Goal: Check status: Check status

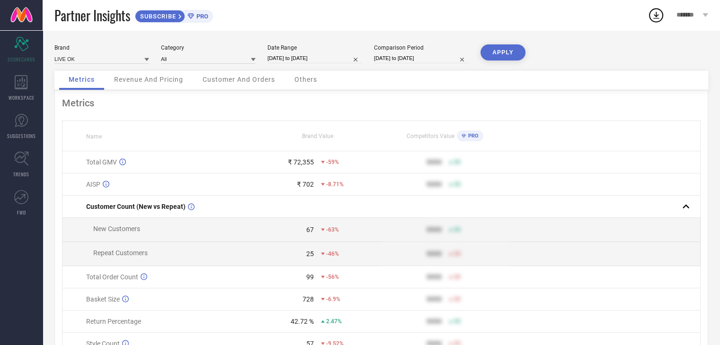
select select "7"
select select "2025"
select select "8"
select select "2025"
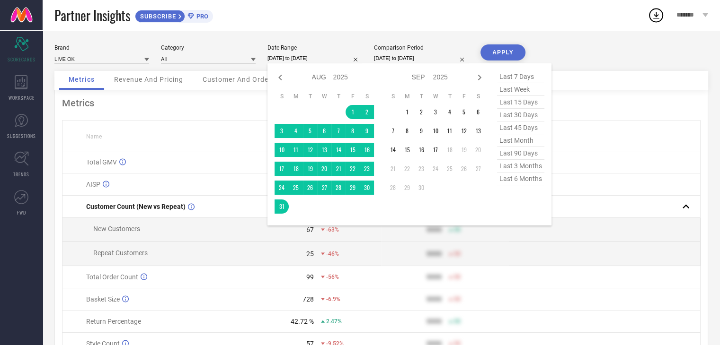
click at [308, 54] on input "[DATE] to [DATE]" at bounding box center [314, 58] width 95 height 10
click at [282, 79] on icon at bounding box center [279, 77] width 11 height 11
select select "6"
select select "2025"
select select "7"
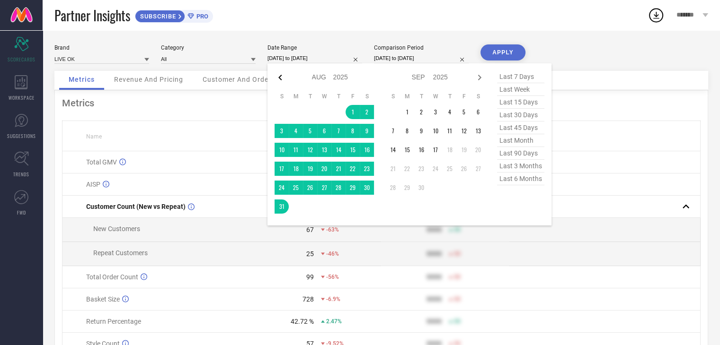
select select "2025"
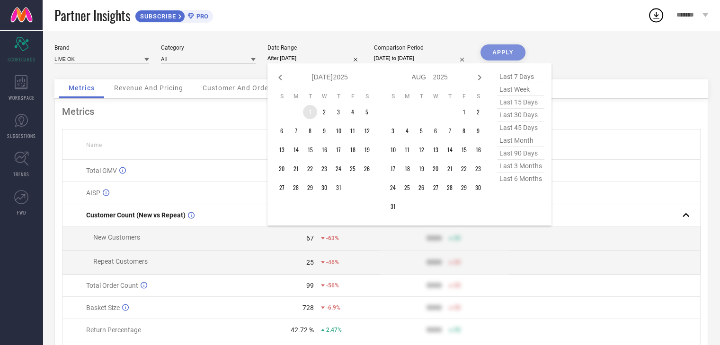
click at [311, 109] on td "1" at bounding box center [310, 112] width 14 height 14
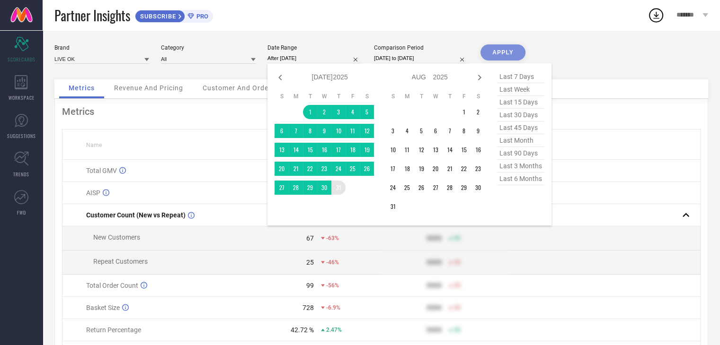
type input "[DATE] to [DATE]"
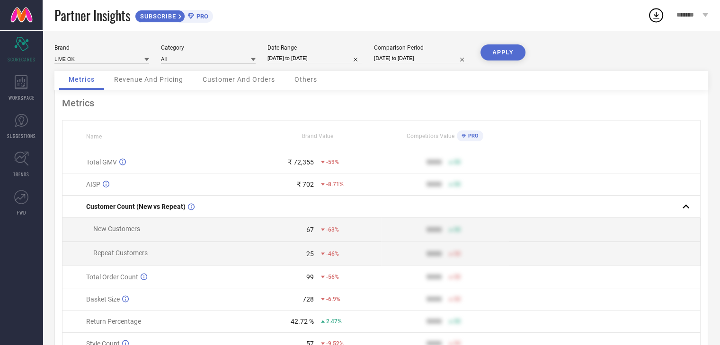
click at [509, 50] on button "APPLY" at bounding box center [502, 52] width 45 height 16
select select "6"
select select "2025"
select select "7"
select select "2025"
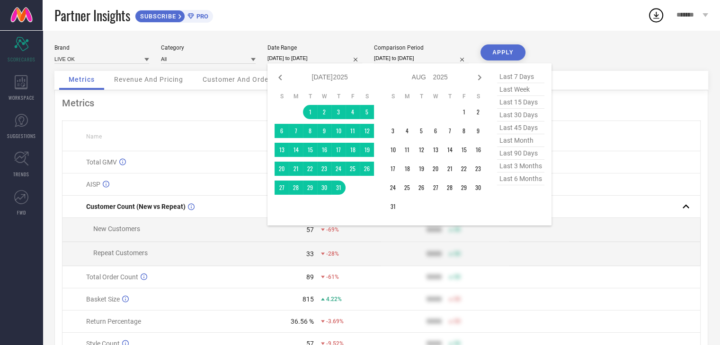
click at [321, 54] on input "[DATE] to [DATE]" at bounding box center [314, 58] width 95 height 10
click at [278, 72] on icon at bounding box center [279, 77] width 11 height 11
select select "5"
select select "2025"
select select "6"
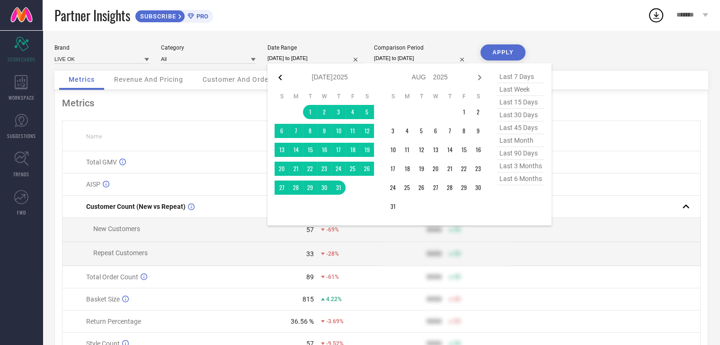
select select "2025"
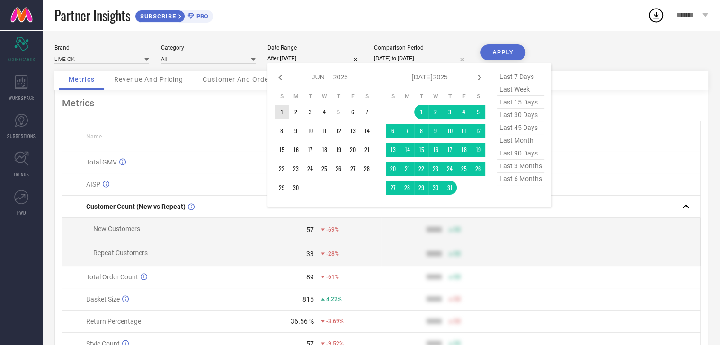
click at [284, 113] on td "1" at bounding box center [281, 112] width 14 height 14
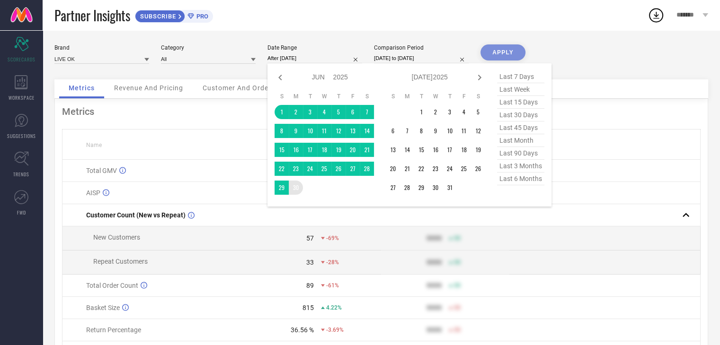
type input "[DATE] to [DATE]"
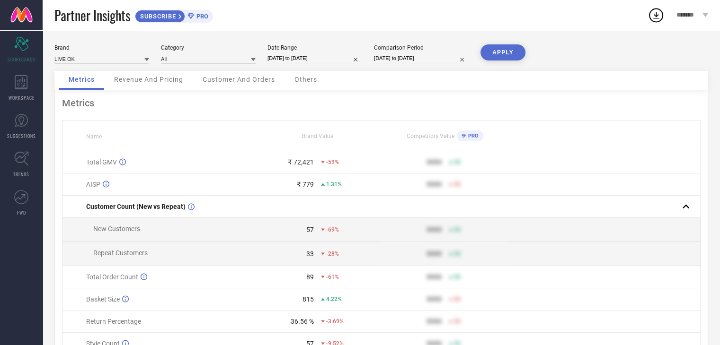
click at [504, 48] on button "APPLY" at bounding box center [502, 52] width 45 height 16
select select "5"
select select "2025"
select select "6"
select select "2025"
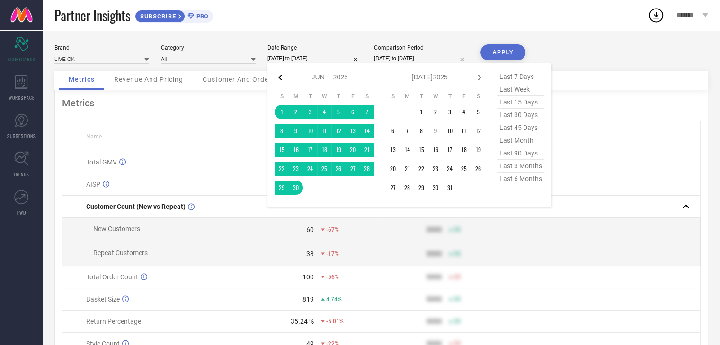
drag, startPoint x: 303, startPoint y: 53, endPoint x: 280, endPoint y: 78, distance: 33.8
click at [280, 63] on div "[DATE] to [DATE] Jan Feb Mar Apr May Jun [DATE] Aug Sep Oct Nov [DATE] 2016 201…" at bounding box center [314, 58] width 95 height 10
click at [280, 78] on icon at bounding box center [279, 78] width 3 height 6
select select "4"
select select "2025"
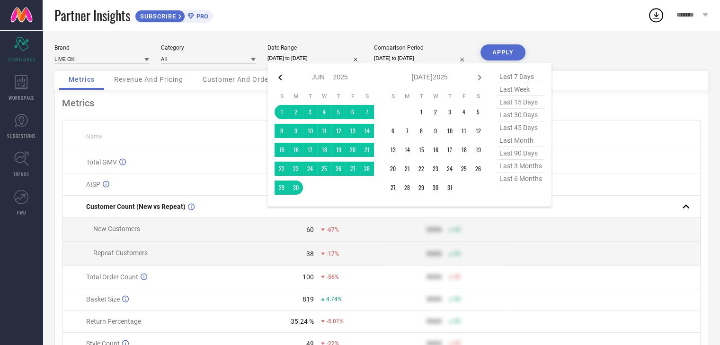
select select "5"
select select "2025"
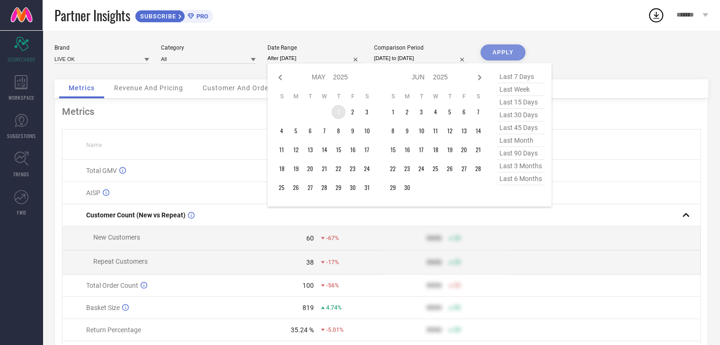
click at [339, 111] on td "1" at bounding box center [338, 112] width 14 height 14
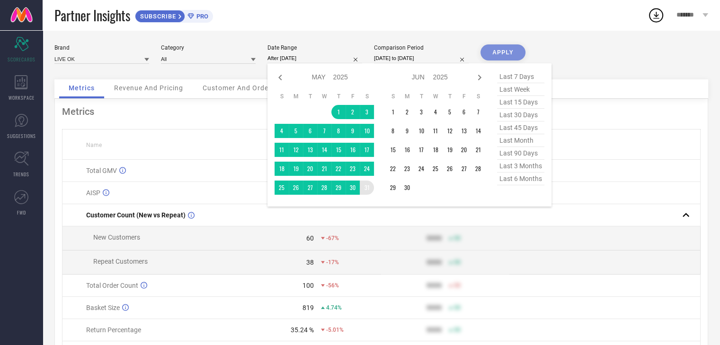
type input "[DATE] to [DATE]"
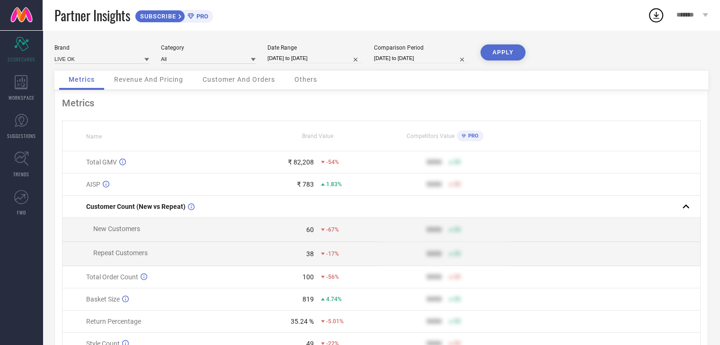
click at [507, 57] on button "APPLY" at bounding box center [502, 52] width 45 height 16
select select "4"
select select "2025"
select select "5"
select select "2025"
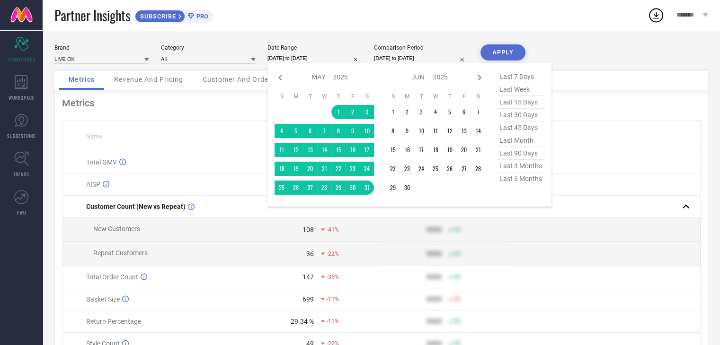
click at [308, 63] on input "[DATE] to [DATE]" at bounding box center [314, 58] width 95 height 10
click at [277, 78] on icon at bounding box center [279, 77] width 11 height 11
select select "3"
select select "2025"
select select "4"
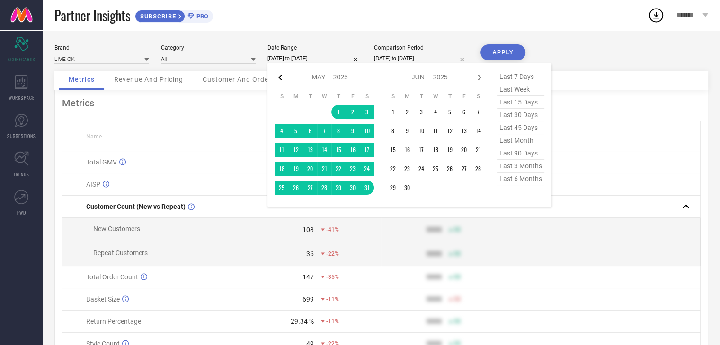
select select "2025"
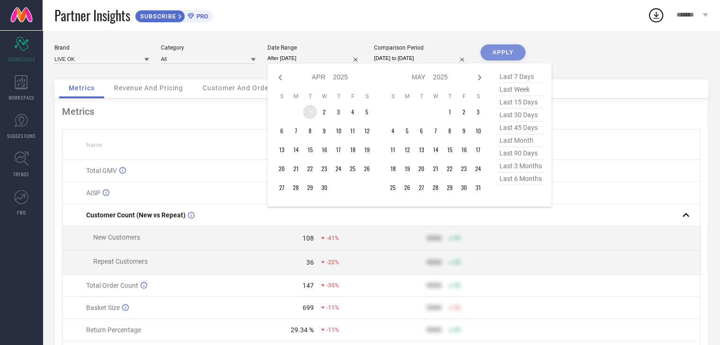
click at [314, 113] on td "1" at bounding box center [310, 112] width 14 height 14
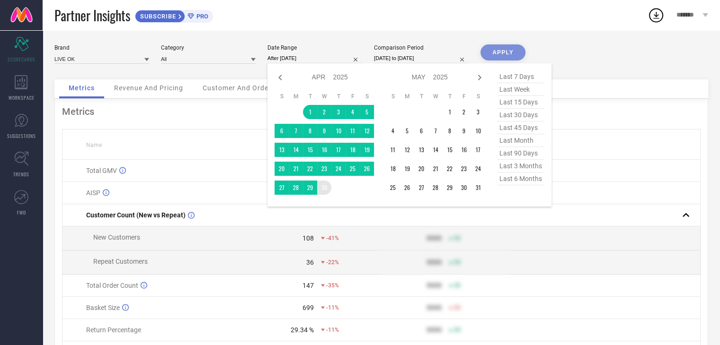
type input "[DATE] to [DATE]"
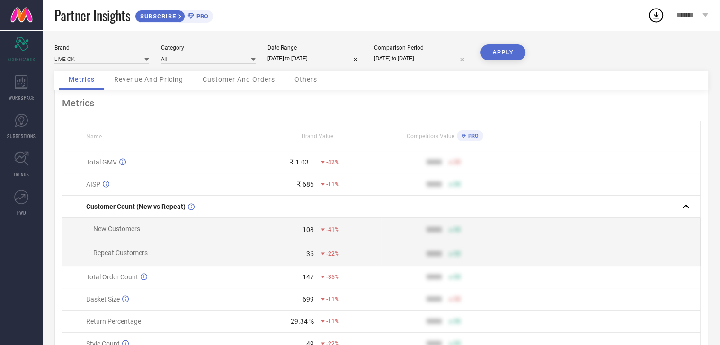
click at [496, 54] on button "APPLY" at bounding box center [502, 52] width 45 height 16
select select "3"
select select "2025"
select select "4"
select select "2025"
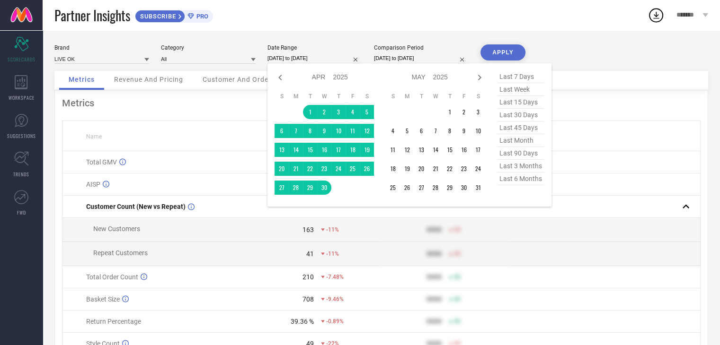
click at [318, 55] on input "[DATE] to [DATE]" at bounding box center [314, 58] width 95 height 10
click at [479, 74] on icon at bounding box center [479, 77] width 11 height 11
select select "4"
select select "2025"
select select "5"
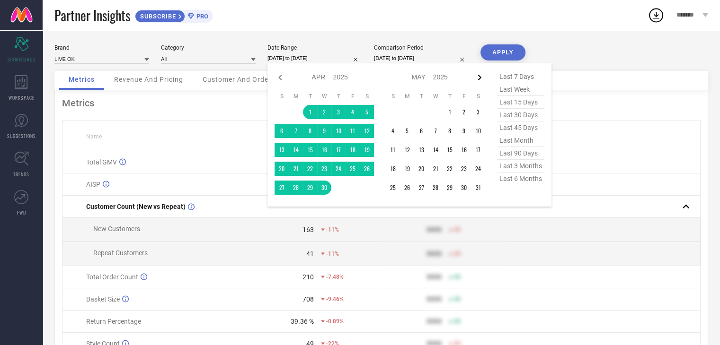
select select "2025"
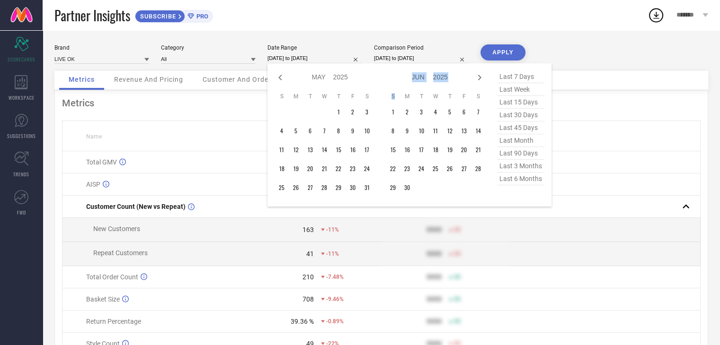
click at [479, 74] on icon at bounding box center [479, 77] width 11 height 11
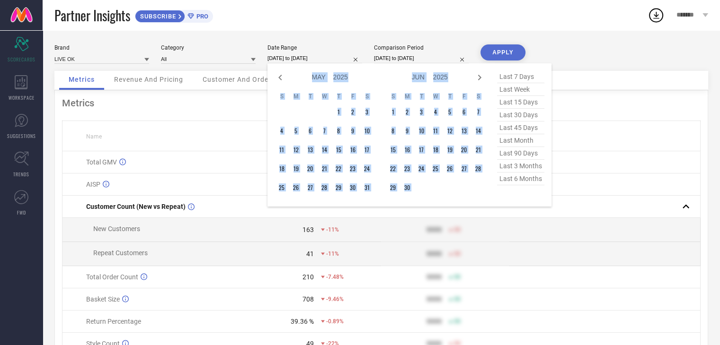
select select "5"
select select "2025"
select select "6"
select select "2025"
click at [479, 74] on icon at bounding box center [479, 77] width 11 height 11
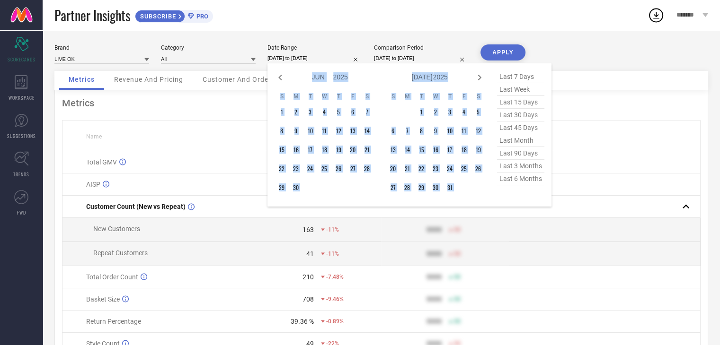
select select "6"
select select "2025"
select select "7"
select select "2025"
click at [462, 78] on div "Jan Feb Mar Apr May Jun [DATE] Aug Sep Oct Nov [DATE] 2016 2017 2018 2019 2020 …" at bounding box center [430, 77] width 88 height 14
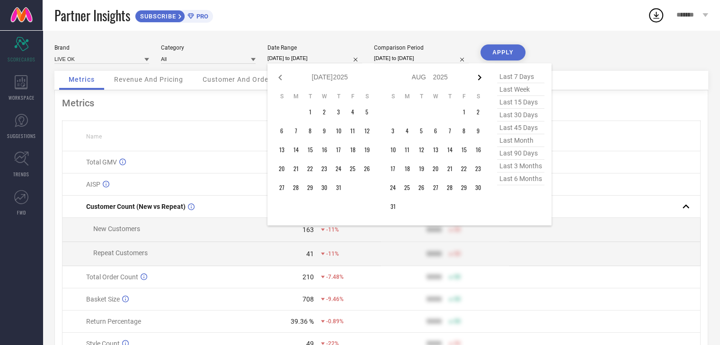
click at [483, 78] on icon at bounding box center [479, 77] width 11 height 11
select select "7"
select select "2025"
select select "8"
select select "2025"
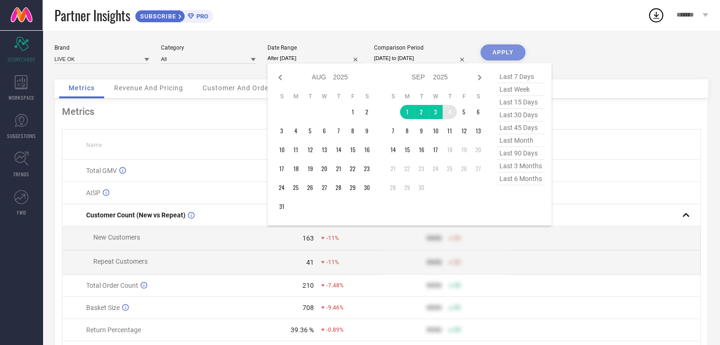
drag, startPoint x: 408, startPoint y: 113, endPoint x: 457, endPoint y: 113, distance: 48.7
click at [457, 113] on tr "1 2 3 4 5 6" at bounding box center [435, 112] width 99 height 14
type input "[DATE] to [DATE]"
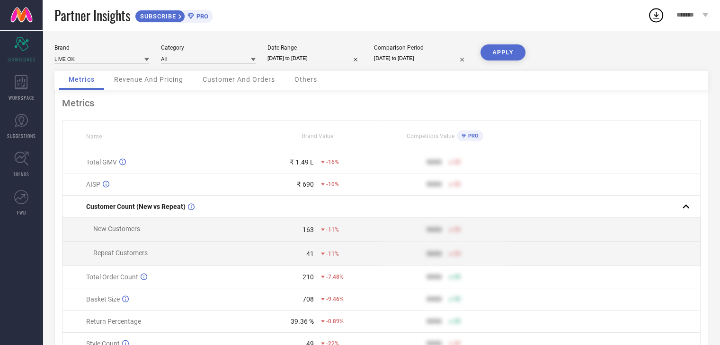
click at [505, 61] on div "APPLY" at bounding box center [502, 57] width 45 height 26
click at [503, 56] on button "APPLY" at bounding box center [502, 52] width 45 height 16
drag, startPoint x: 334, startPoint y: 53, endPoint x: 334, endPoint y: 59, distance: 6.1
click at [334, 59] on div "Date Range [DATE] to [DATE]" at bounding box center [314, 53] width 95 height 19
select select "8"
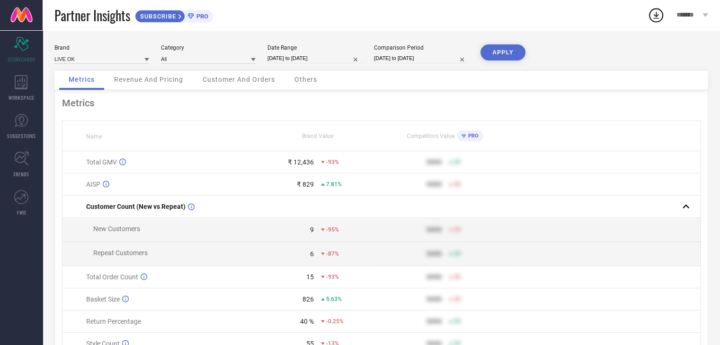
select select "2025"
select select "9"
select select "2025"
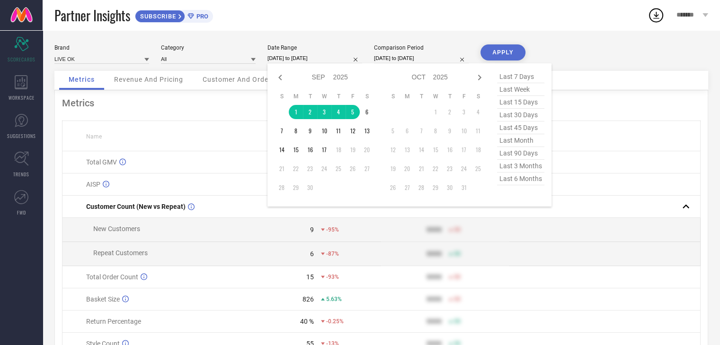
click at [334, 59] on input "[DATE] to [DATE]" at bounding box center [314, 58] width 95 height 10
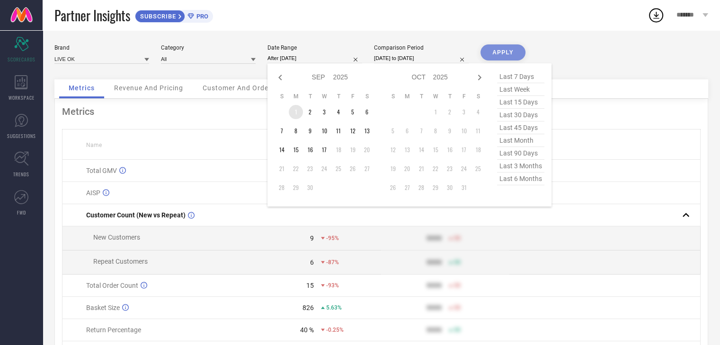
click at [293, 114] on td "1" at bounding box center [296, 112] width 14 height 14
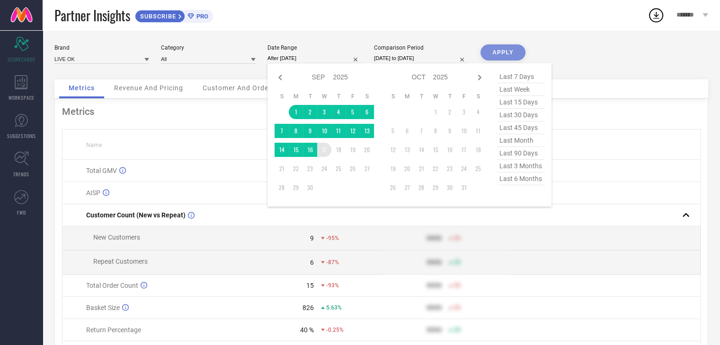
type input "[DATE] to [DATE]"
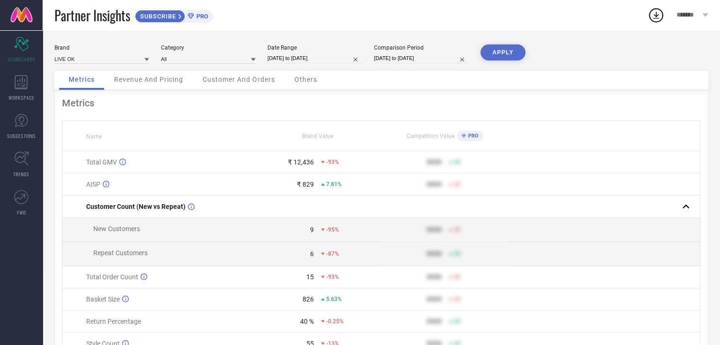
drag, startPoint x: 318, startPoint y: 143, endPoint x: 516, endPoint y: 47, distance: 219.8
click at [516, 47] on button "APPLY" at bounding box center [502, 52] width 45 height 16
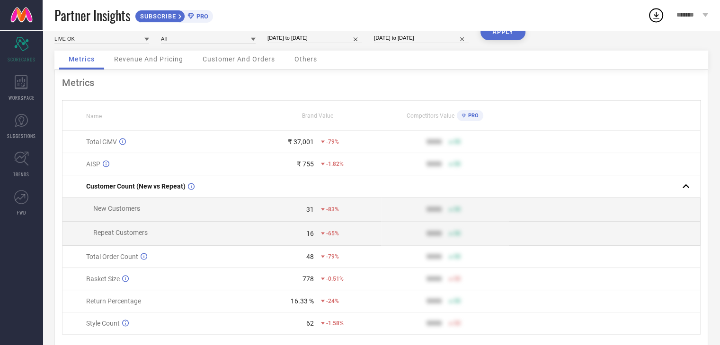
scroll to position [52, 0]
